Goal: Information Seeking & Learning: Learn about a topic

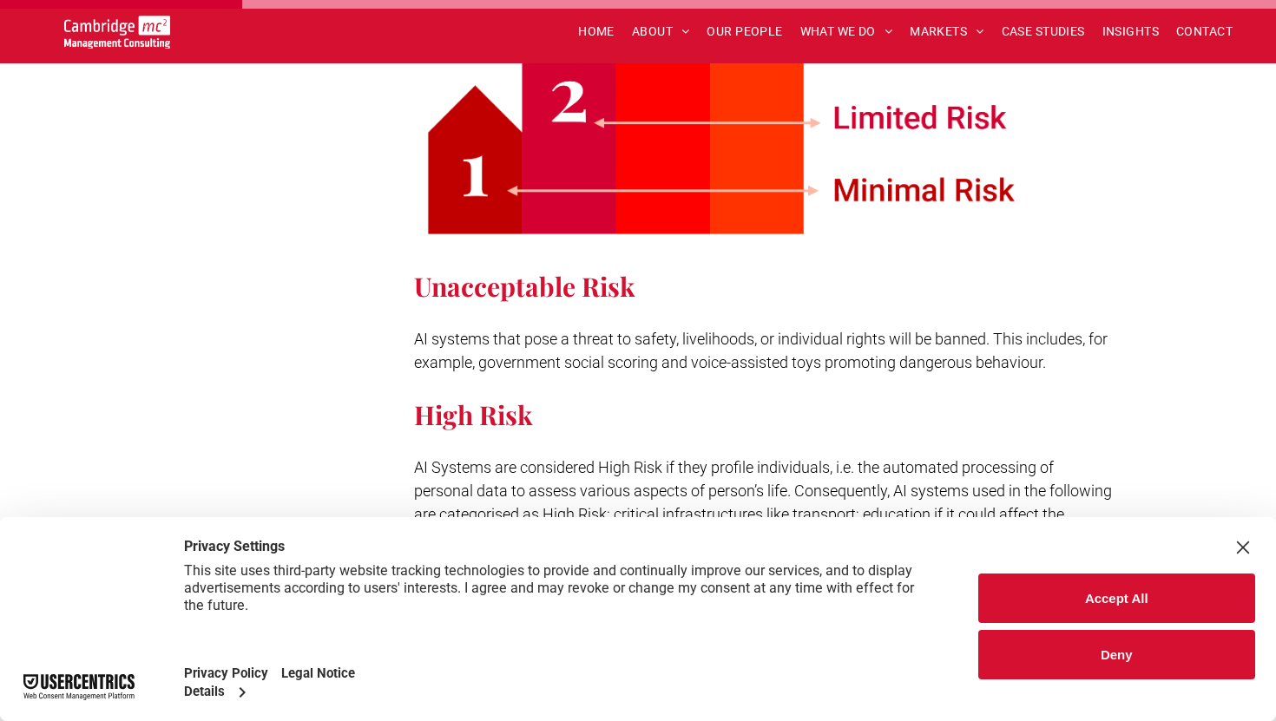
scroll to position [1288, 0]
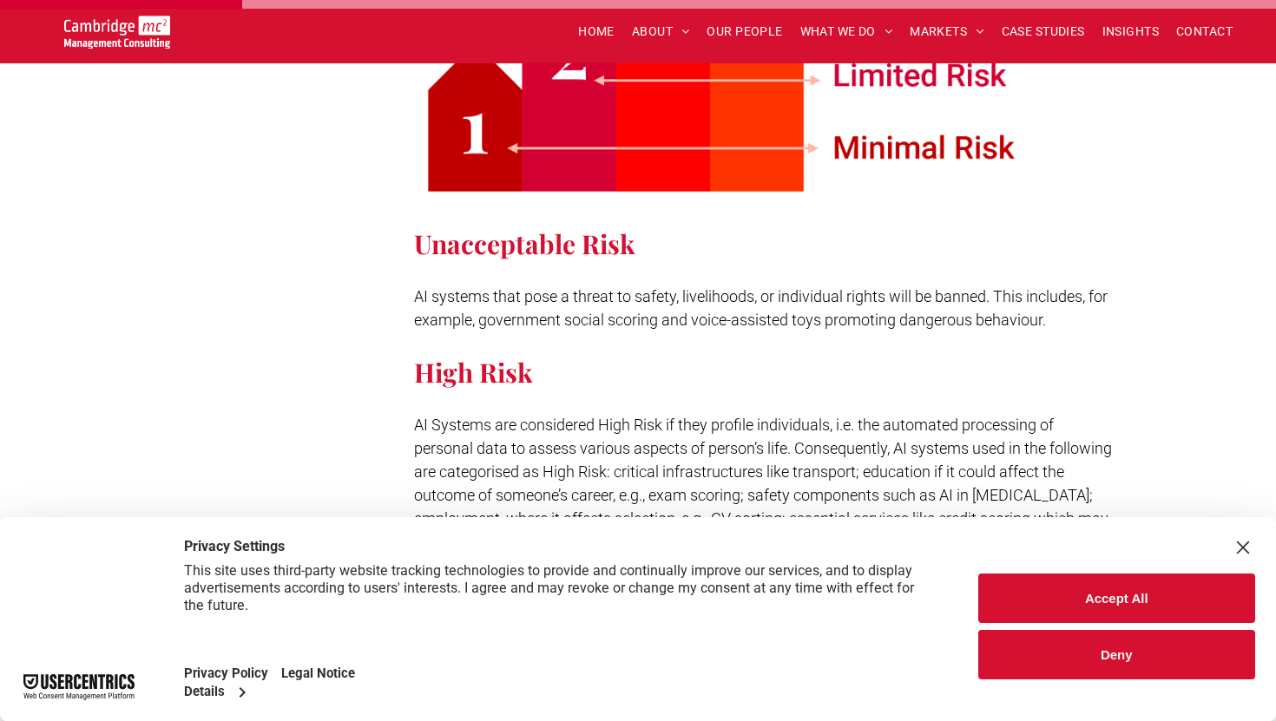
click at [602, 287] on span "AI systems that pose a threat to safety, livelihoods, or individual rights will…" at bounding box center [761, 308] width 694 height 42
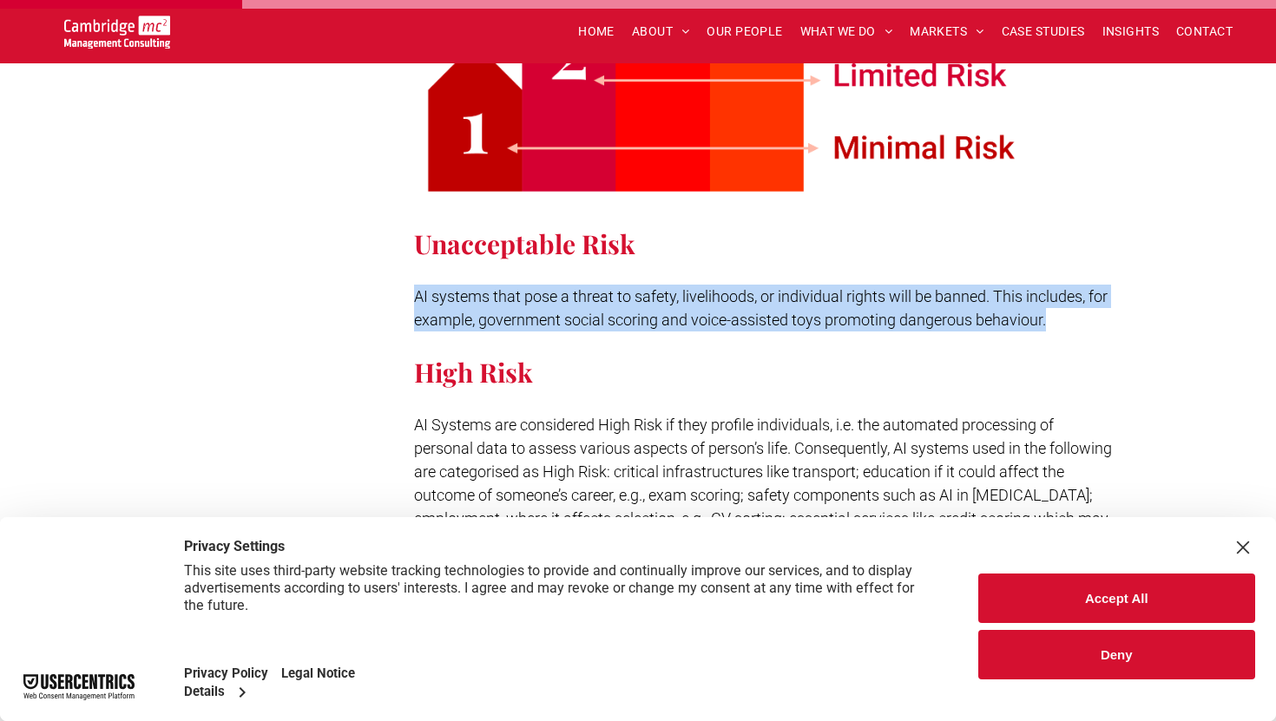
click at [602, 287] on span "AI systems that pose a threat to safety, livelihoods, or individual rights will…" at bounding box center [761, 308] width 694 height 42
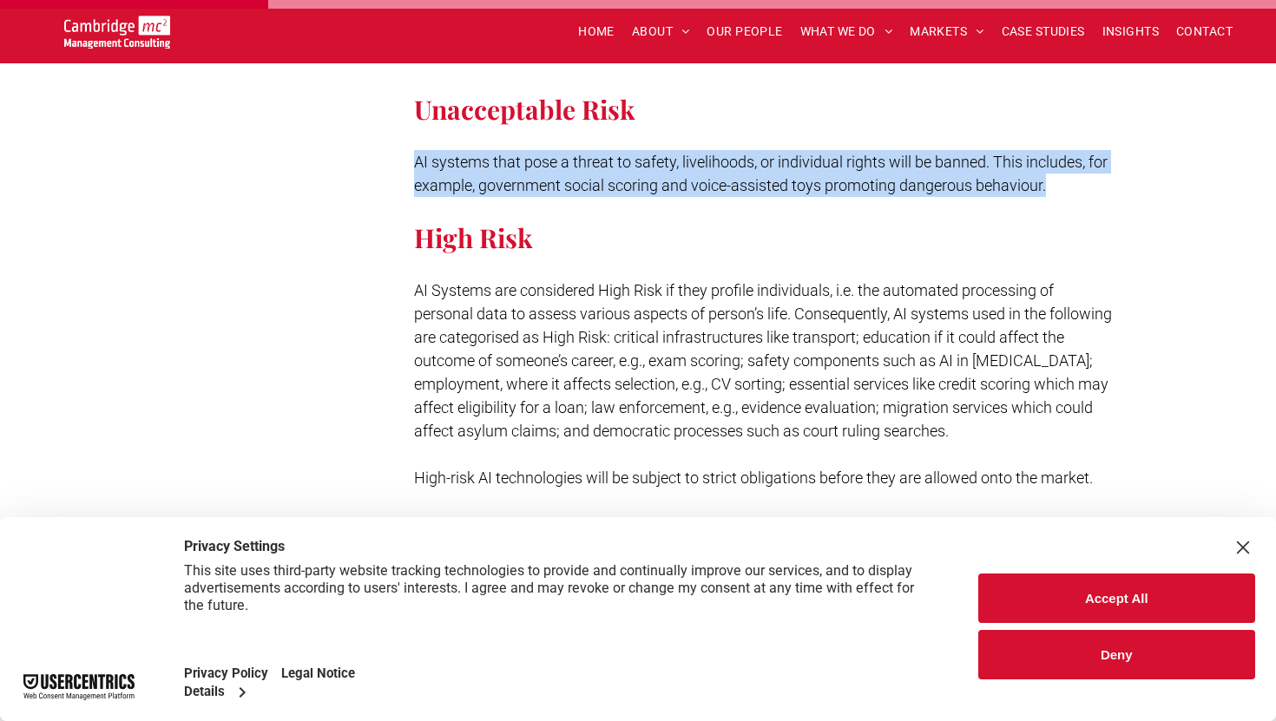
scroll to position [1441, 0]
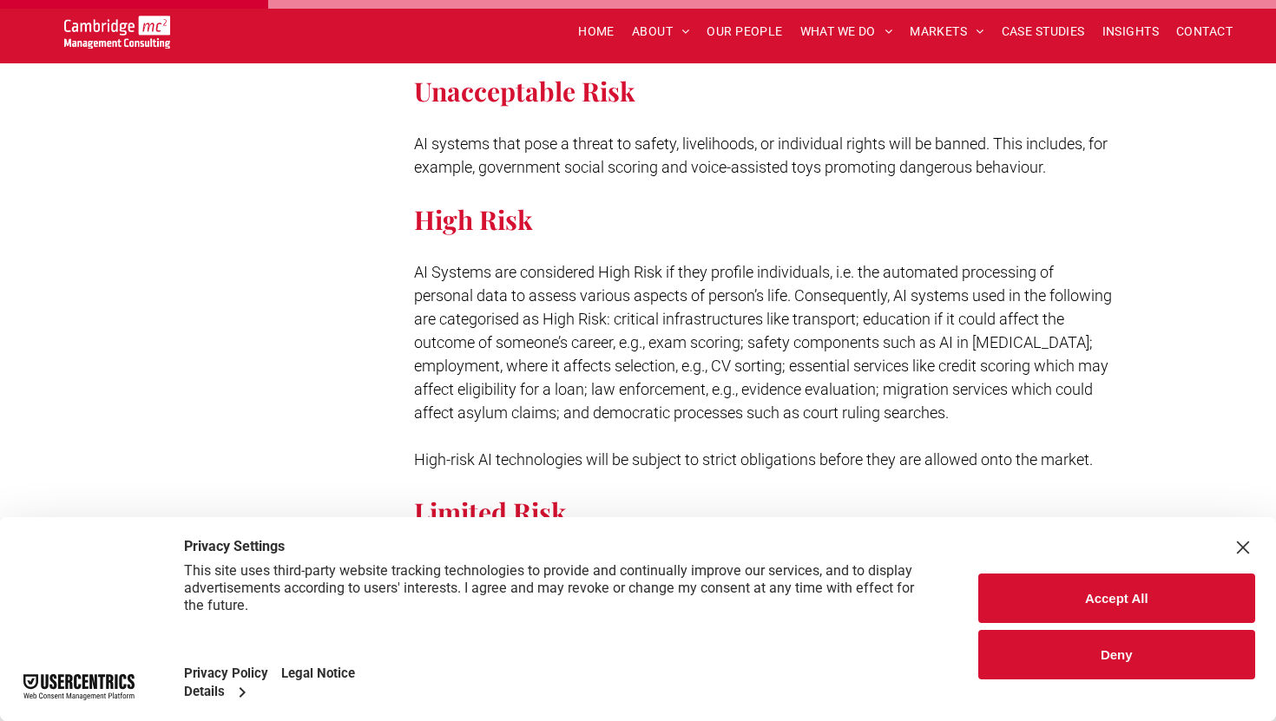
click at [698, 286] on span "AI Systems are considered High Risk if they profile individuals, i.e. the autom…" at bounding box center [763, 342] width 698 height 159
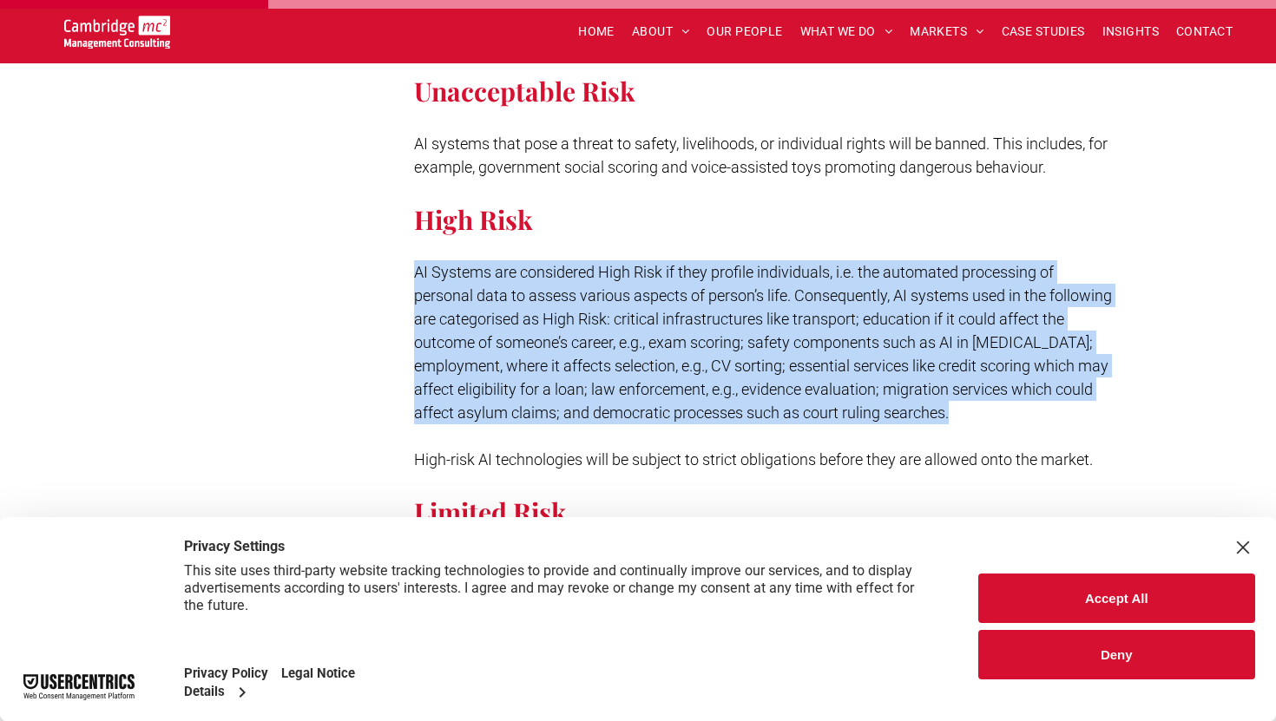
click at [698, 286] on span "AI Systems are considered High Risk if they profile individuals, i.e. the autom…" at bounding box center [763, 342] width 698 height 159
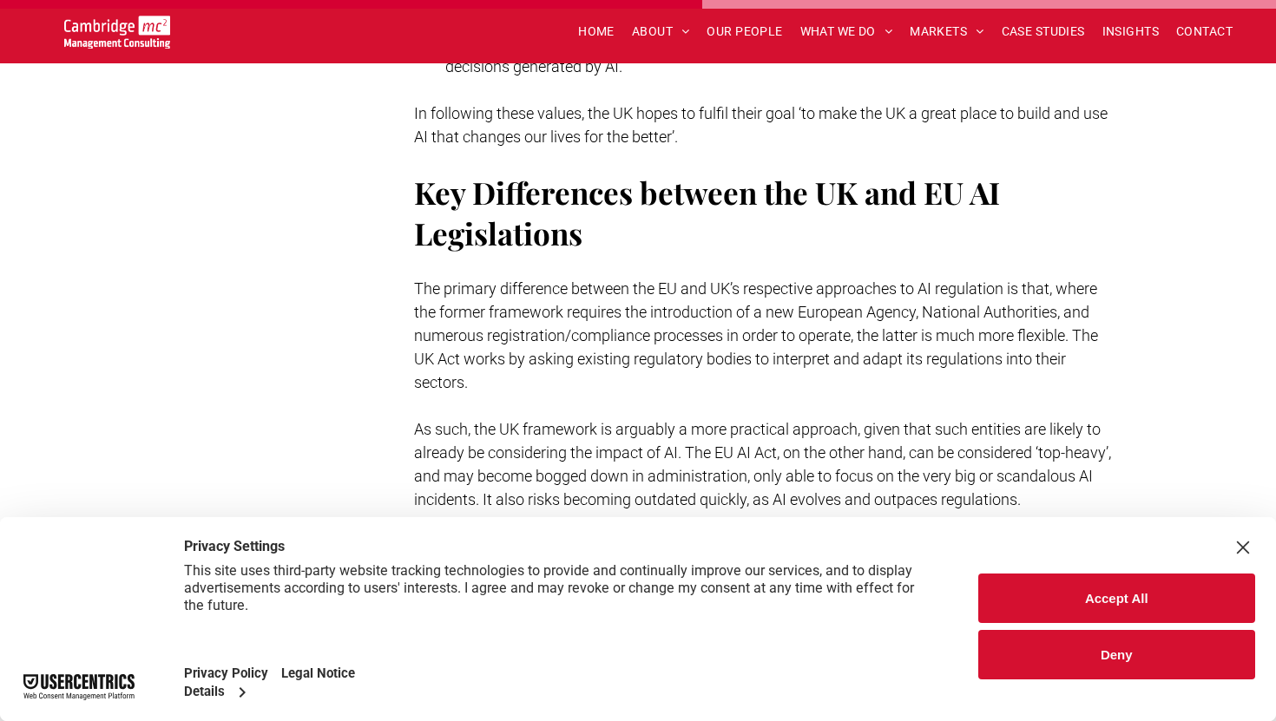
scroll to position [3662, 0]
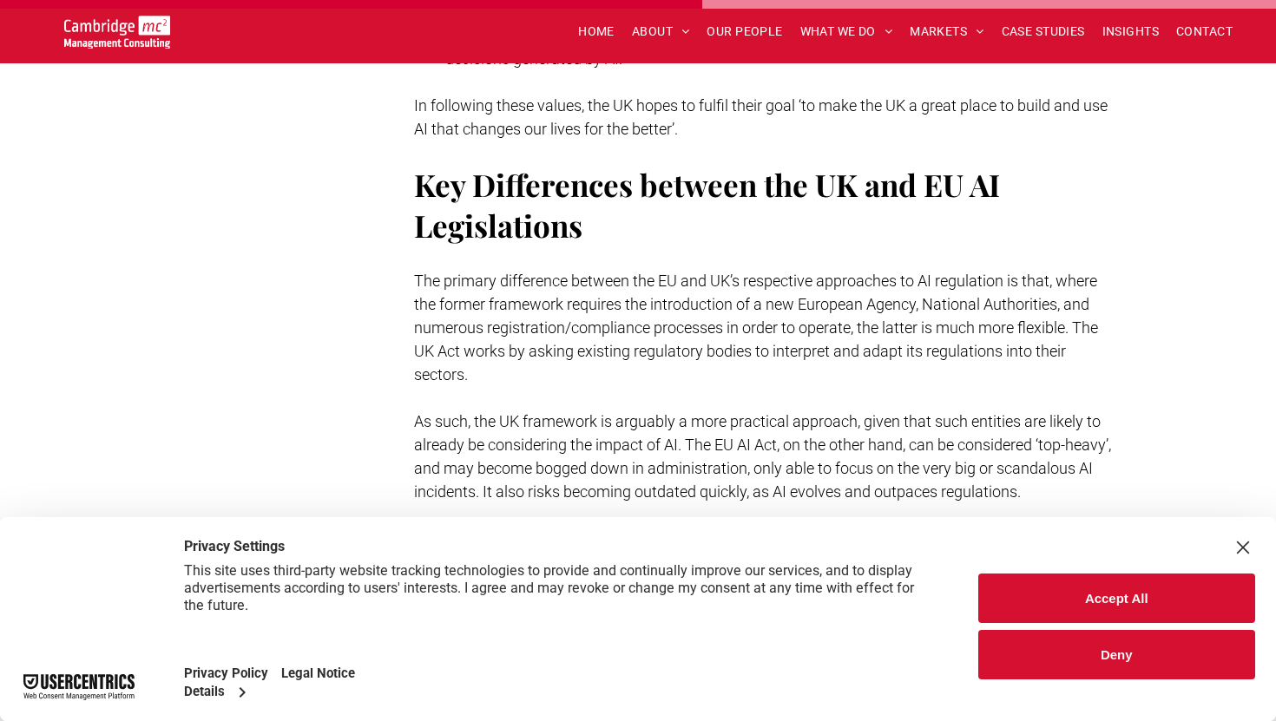
click at [694, 293] on p "The primary difference between the EU and UK’s respective approaches to AI regu…" at bounding box center [765, 327] width 702 height 117
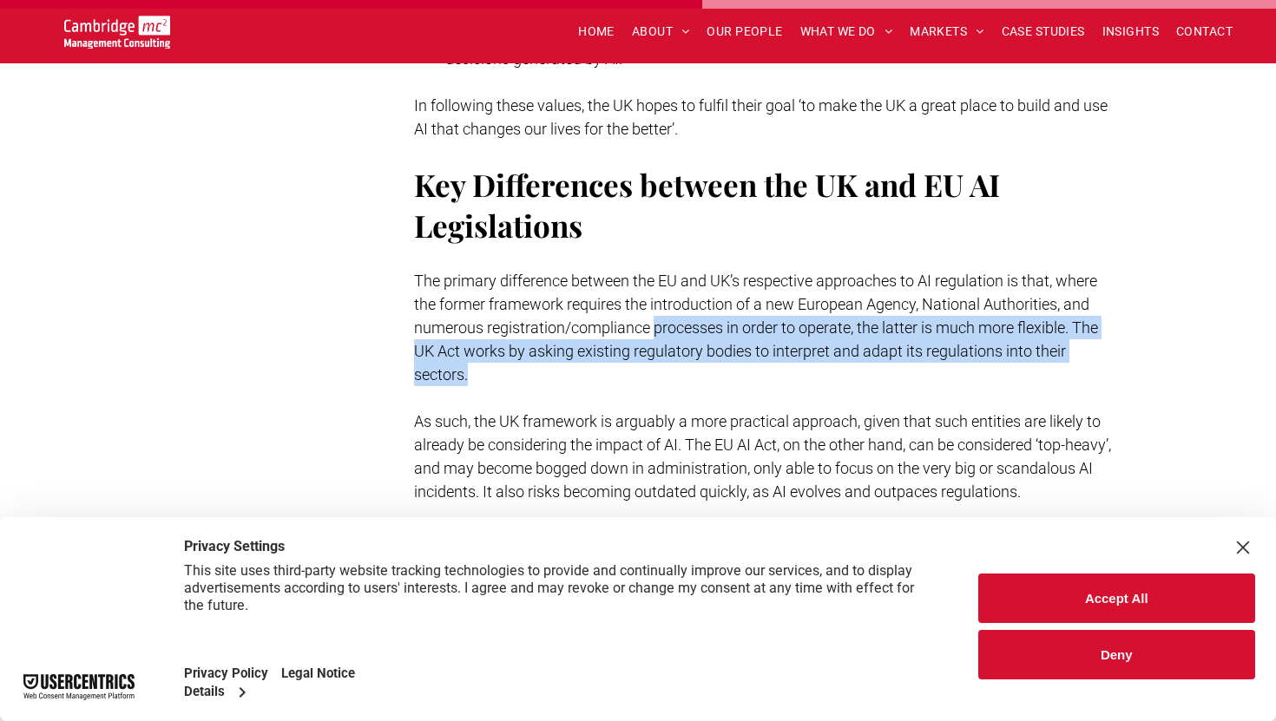
drag, startPoint x: 694, startPoint y: 293, endPoint x: 689, endPoint y: 353, distance: 59.2
click at [689, 353] on p "The primary difference between the EU and UK’s respective approaches to AI regu…" at bounding box center [765, 327] width 702 height 117
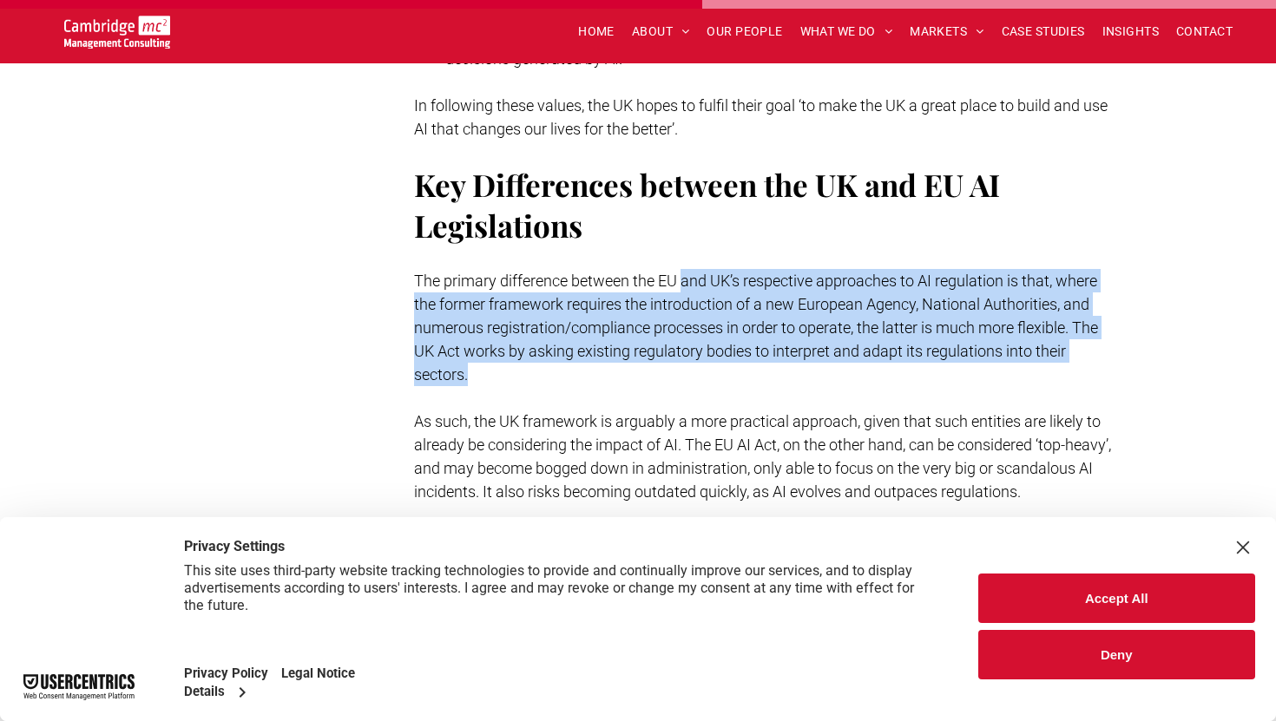
drag, startPoint x: 689, startPoint y: 353, endPoint x: 690, endPoint y: 253, distance: 99.9
click at [690, 269] on p "The primary difference between the EU and UK’s respective approaches to AI regu…" at bounding box center [765, 327] width 702 height 117
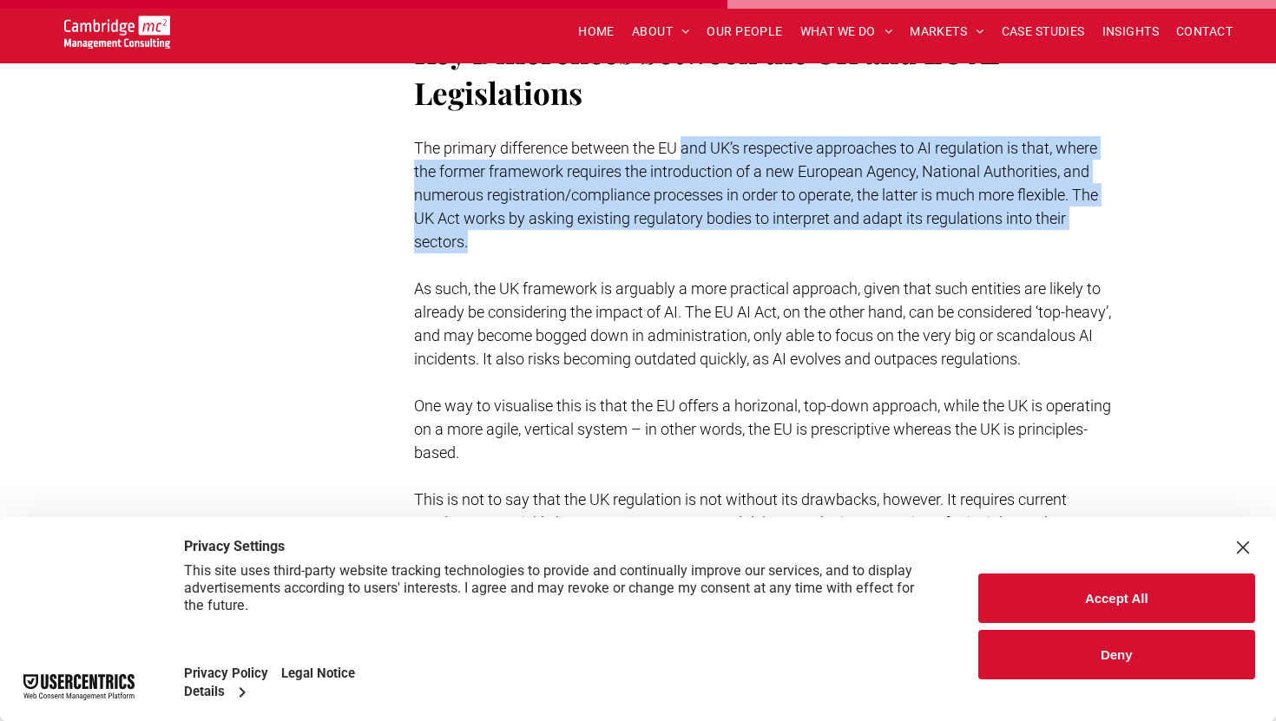
scroll to position [3802, 0]
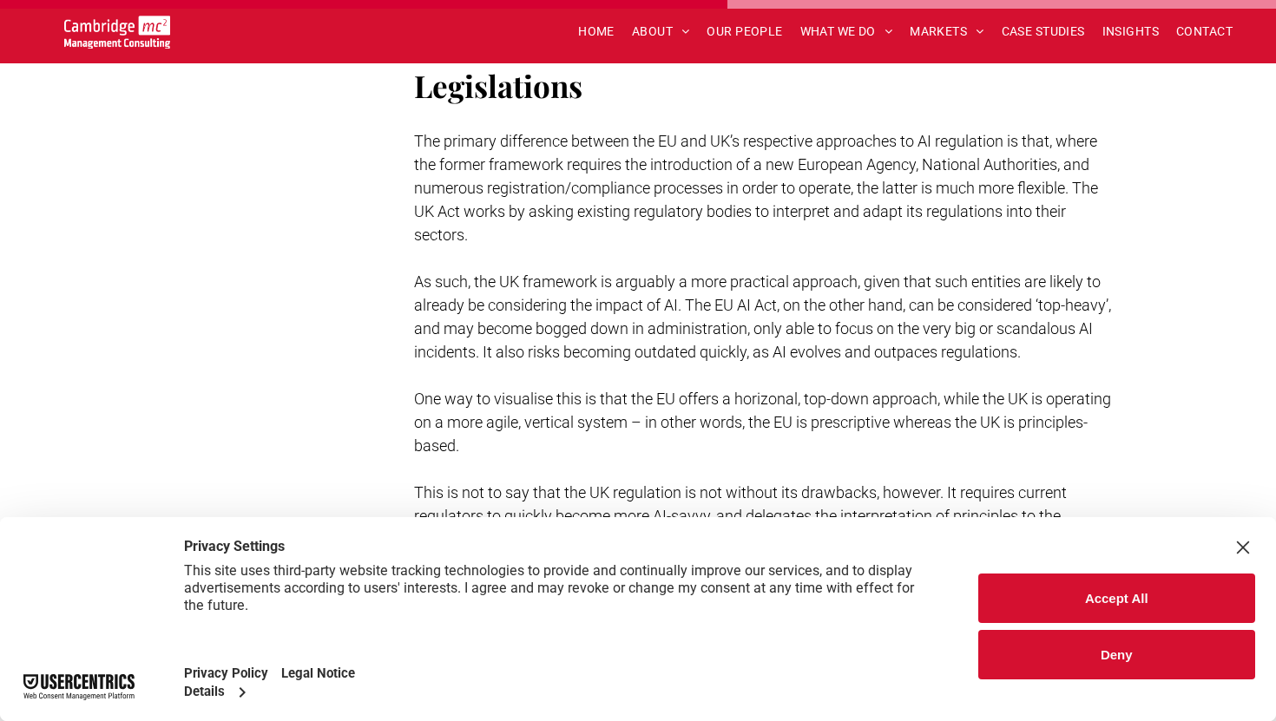
click at [690, 273] on span "As such, the UK framework is arguably a more practical approach, given that suc…" at bounding box center [762, 317] width 697 height 89
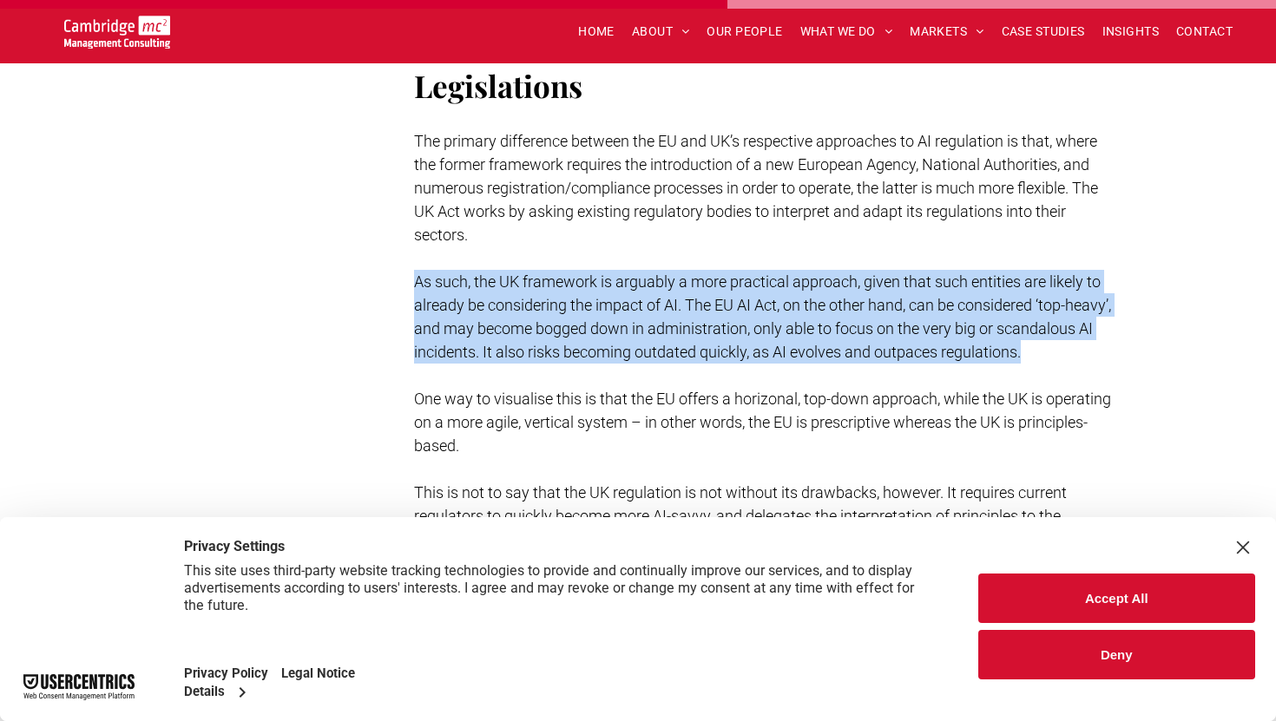
click at [690, 273] on span "As such, the UK framework is arguably a more practical approach, given that suc…" at bounding box center [762, 317] width 697 height 89
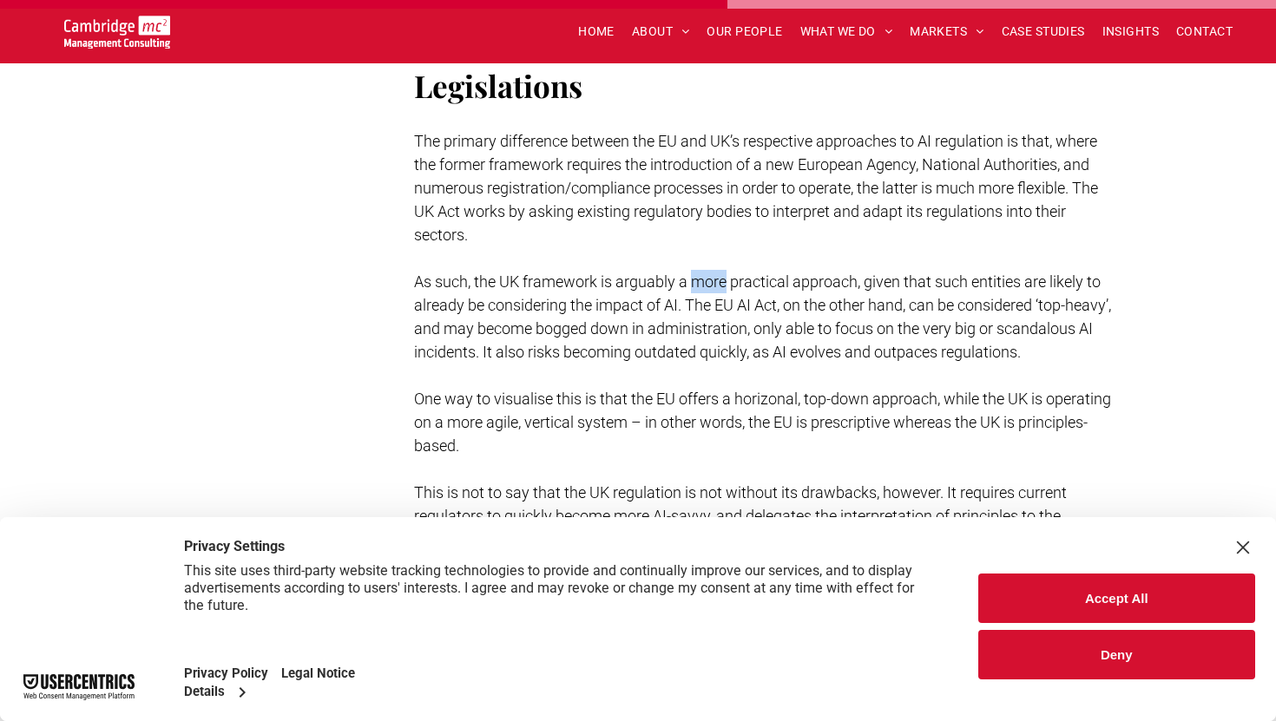
click at [690, 273] on span "As such, the UK framework is arguably a more practical approach, given that suc…" at bounding box center [762, 317] width 697 height 89
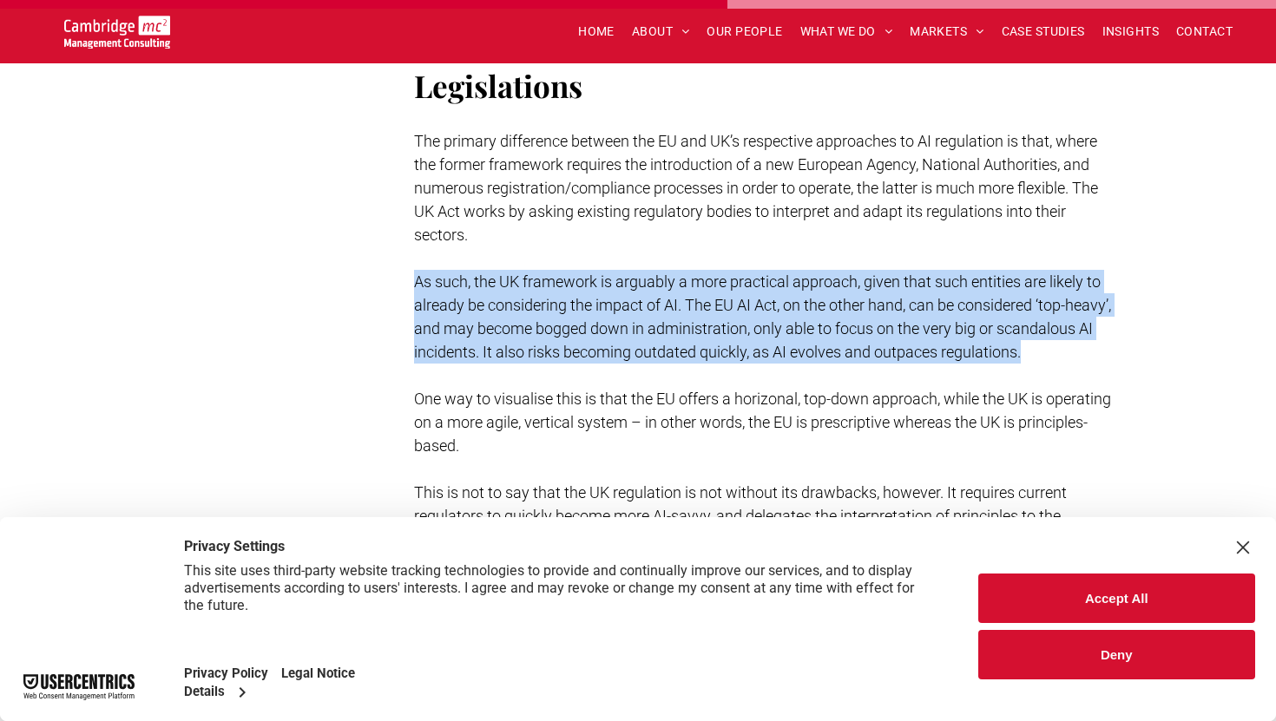
click at [690, 273] on span "As such, the UK framework is arguably a more practical approach, given that suc…" at bounding box center [762, 317] width 697 height 89
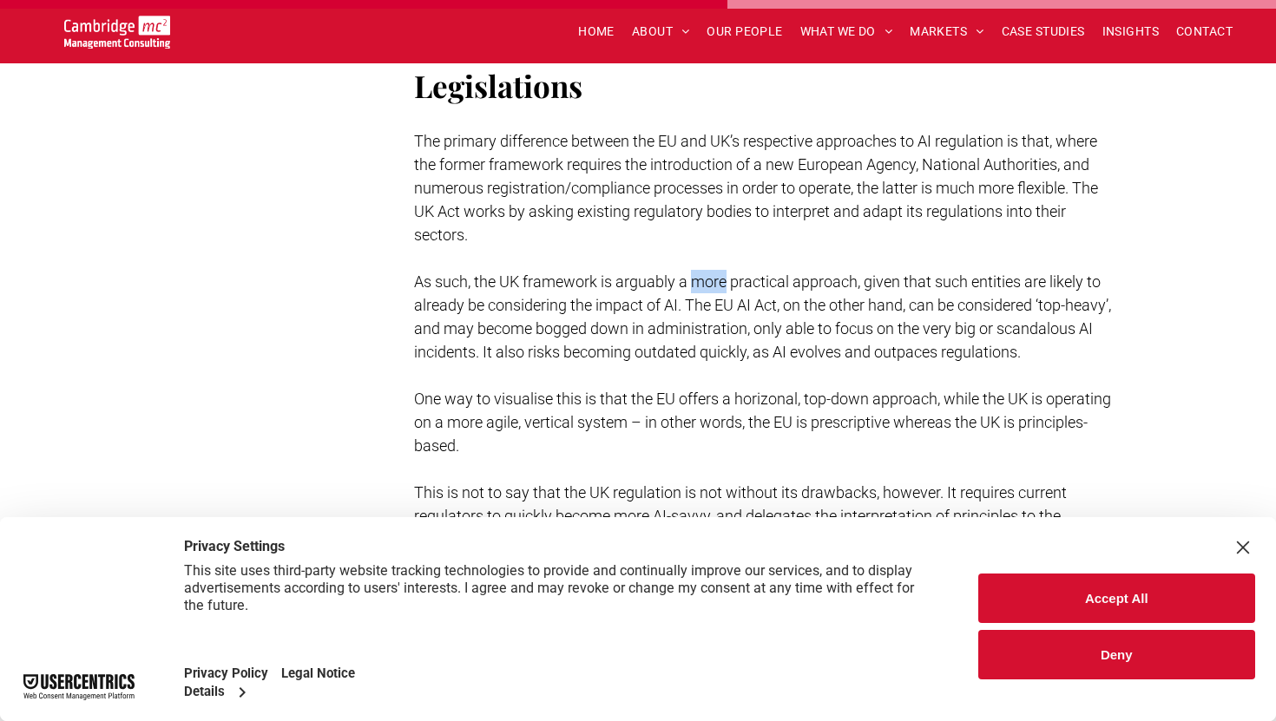
click at [690, 273] on span "As such, the UK framework is arguably a more practical approach, given that suc…" at bounding box center [762, 317] width 697 height 89
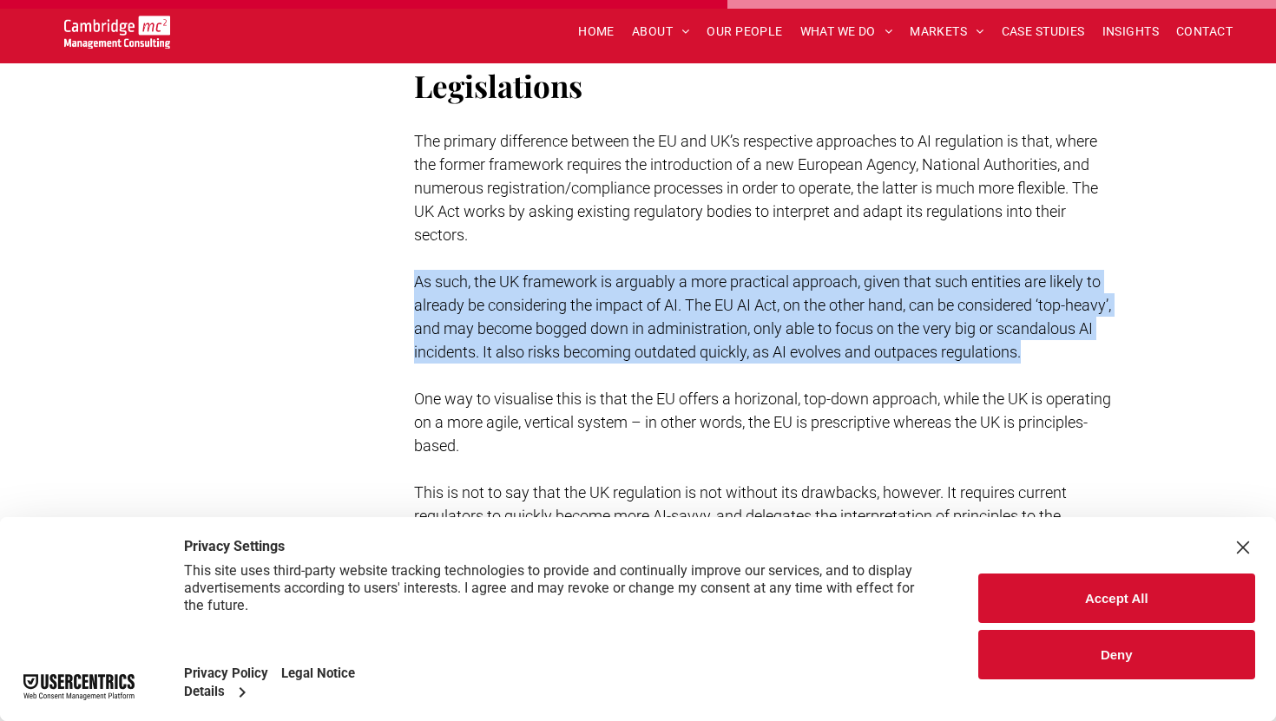
click at [690, 273] on span "As such, the UK framework is arguably a more practical approach, given that suc…" at bounding box center [762, 317] width 697 height 89
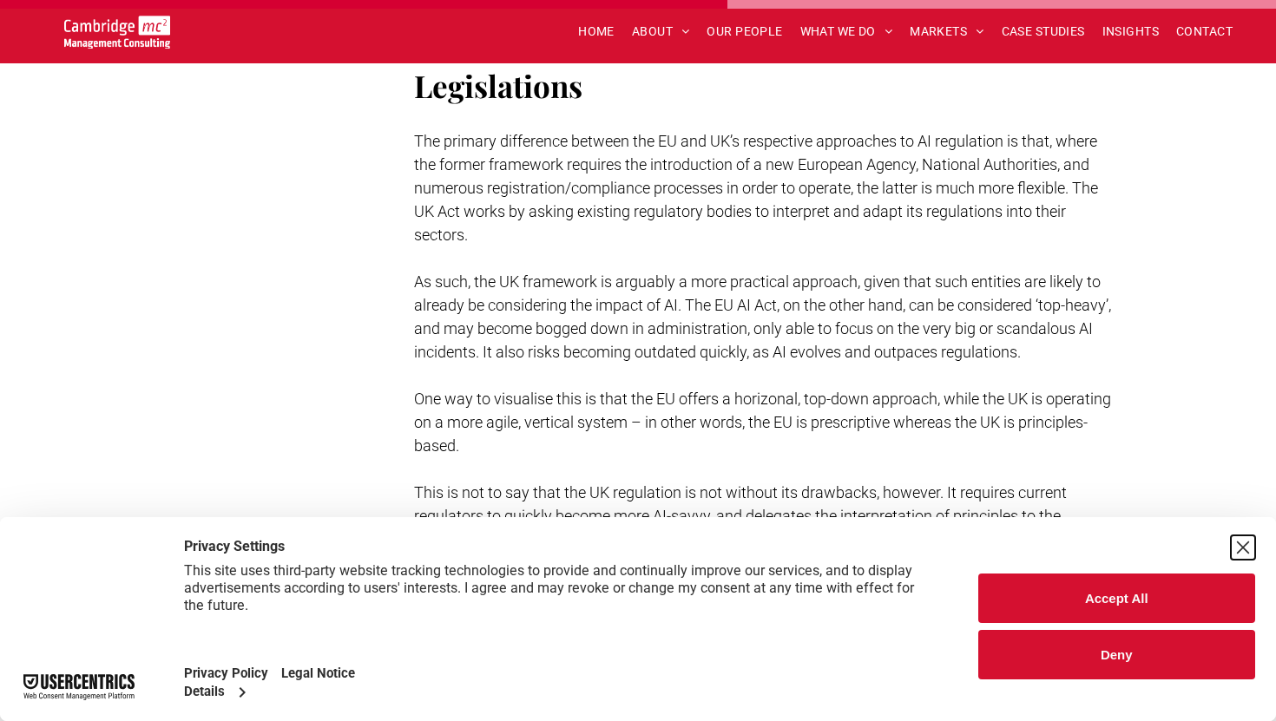
click at [1246, 549] on div "Close Layer" at bounding box center [1243, 548] width 24 height 24
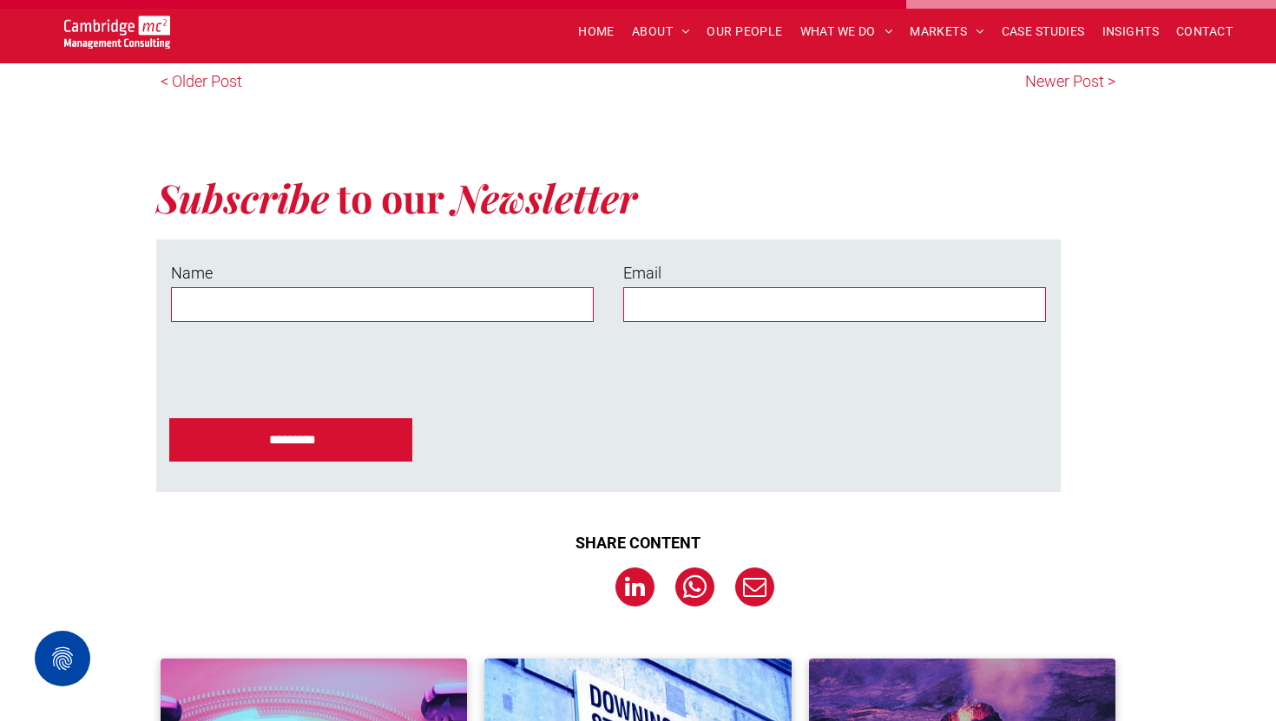
scroll to position [4803, 0]
